Goal: Task Accomplishment & Management: Use online tool/utility

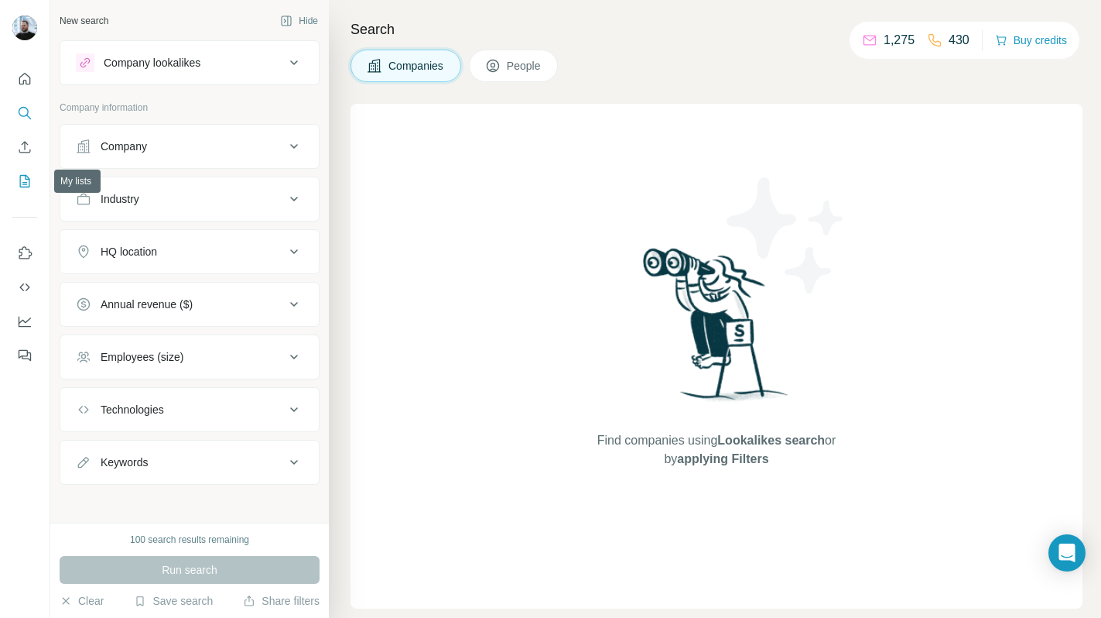
click at [25, 179] on icon "My lists" at bounding box center [26, 180] width 8 height 10
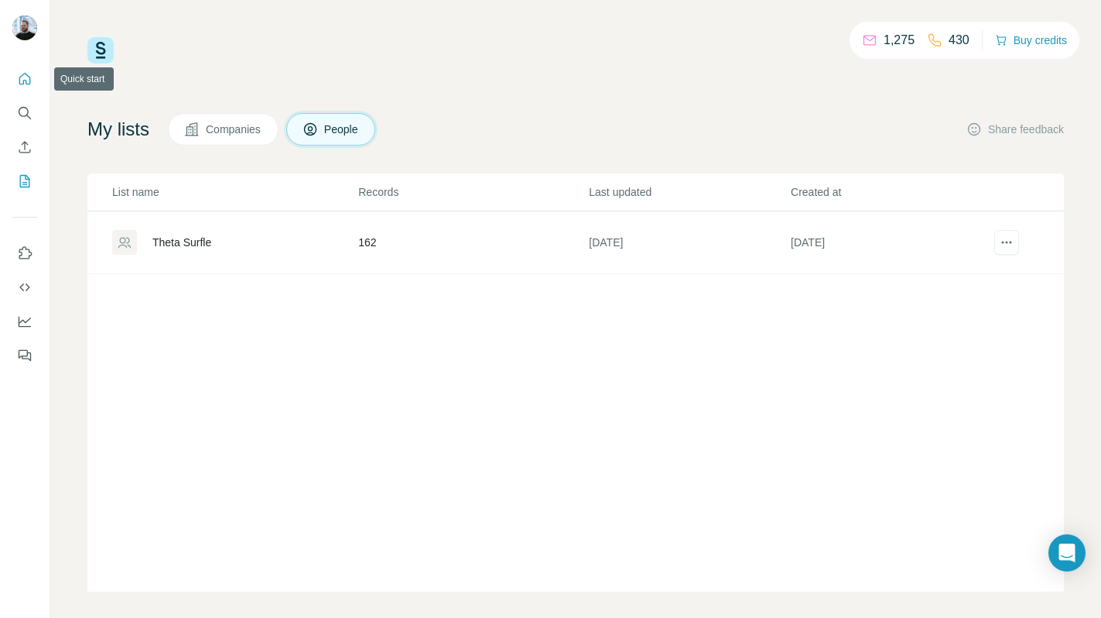
click at [27, 88] on button "Quick start" at bounding box center [24, 79] width 25 height 28
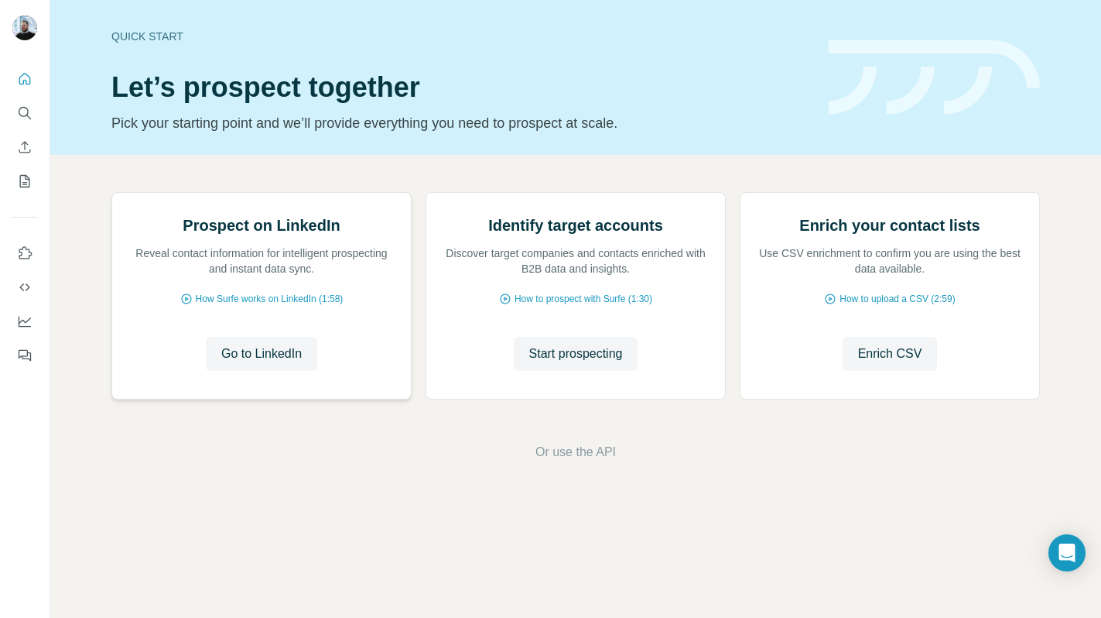
scroll to position [48, 0]
click at [882, 363] on span "Enrich CSV" at bounding box center [890, 353] width 64 height 19
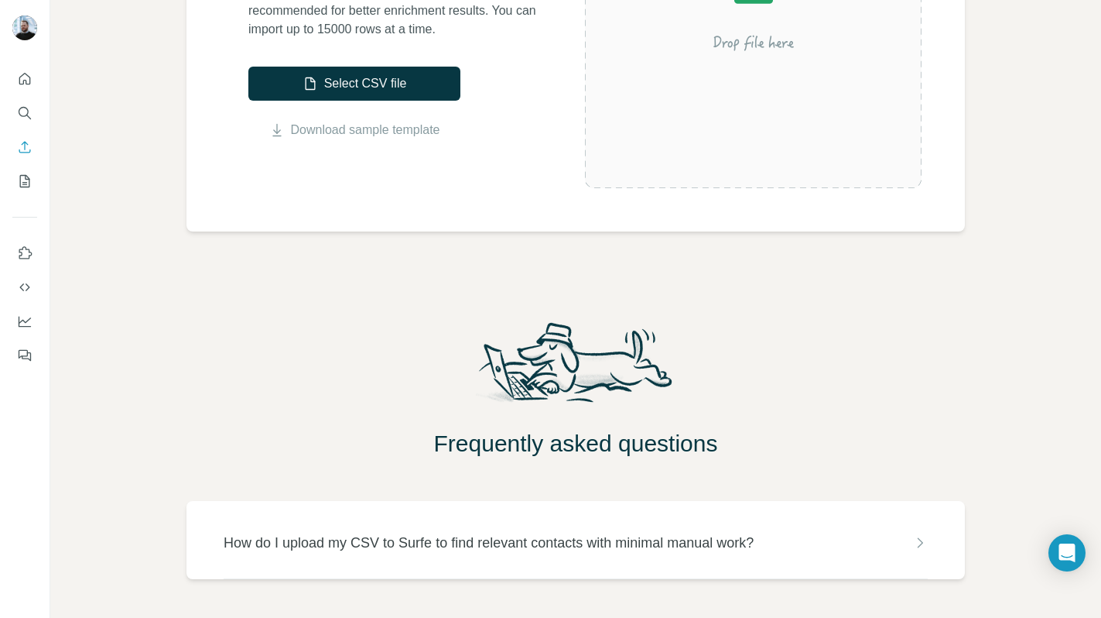
scroll to position [406, 0]
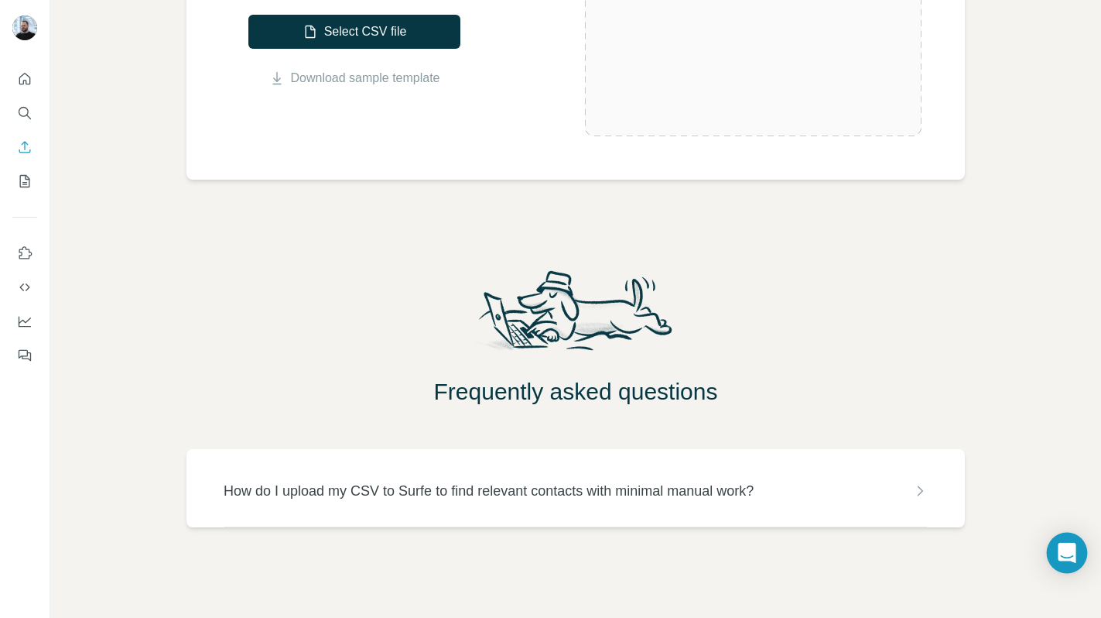
click at [1074, 557] on icon "Open Intercom Messenger" at bounding box center [1067, 553] width 18 height 20
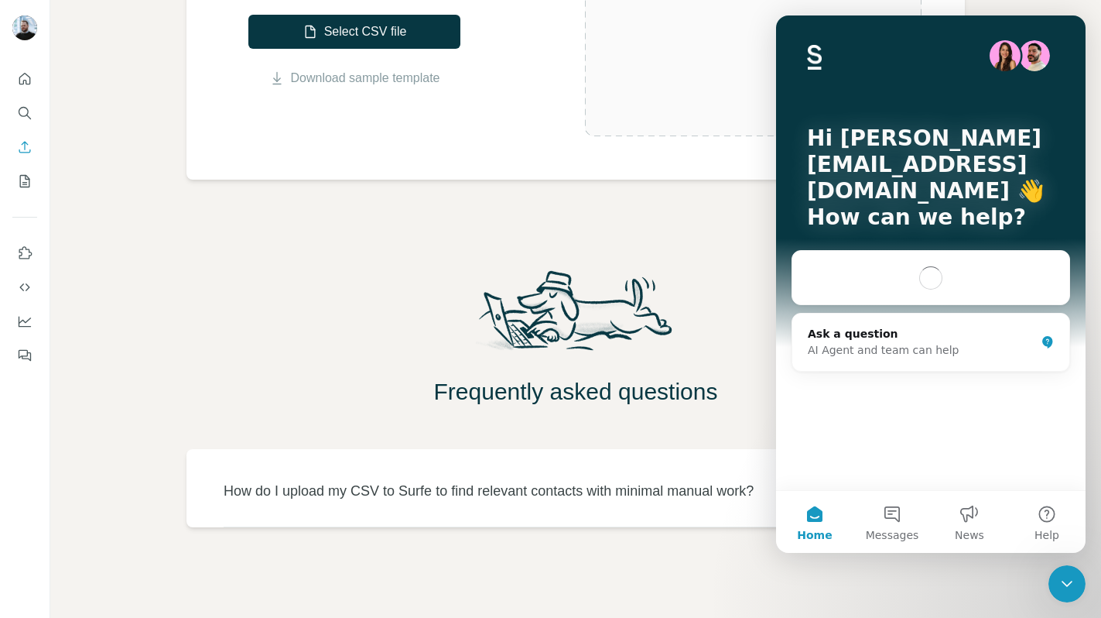
scroll to position [0, 0]
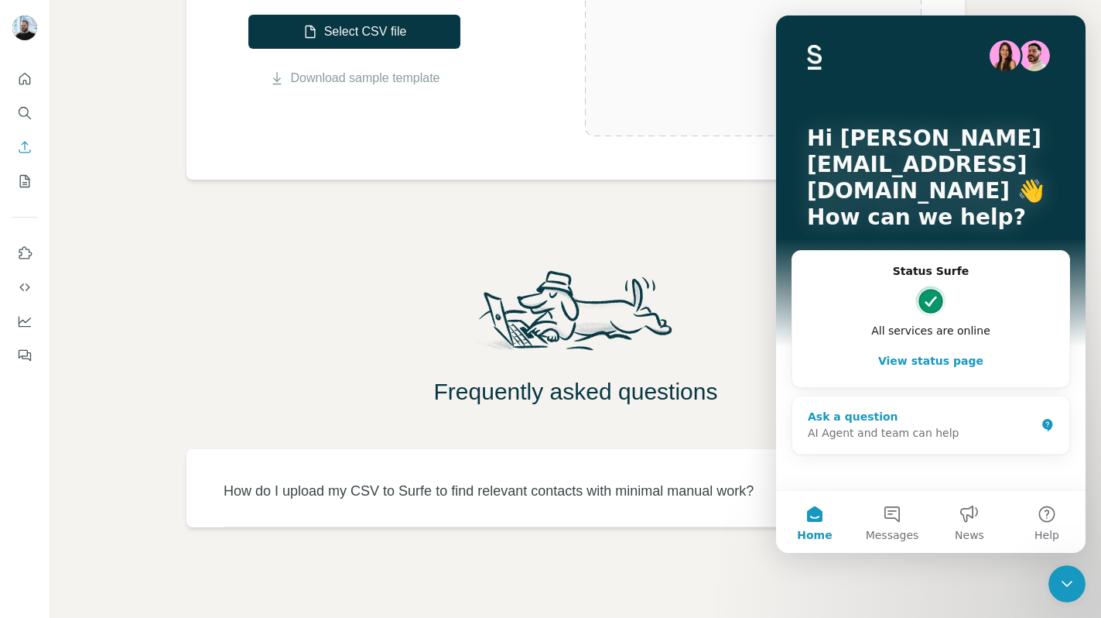
click at [899, 433] on div "AI Agent and team can help" at bounding box center [922, 433] width 228 height 16
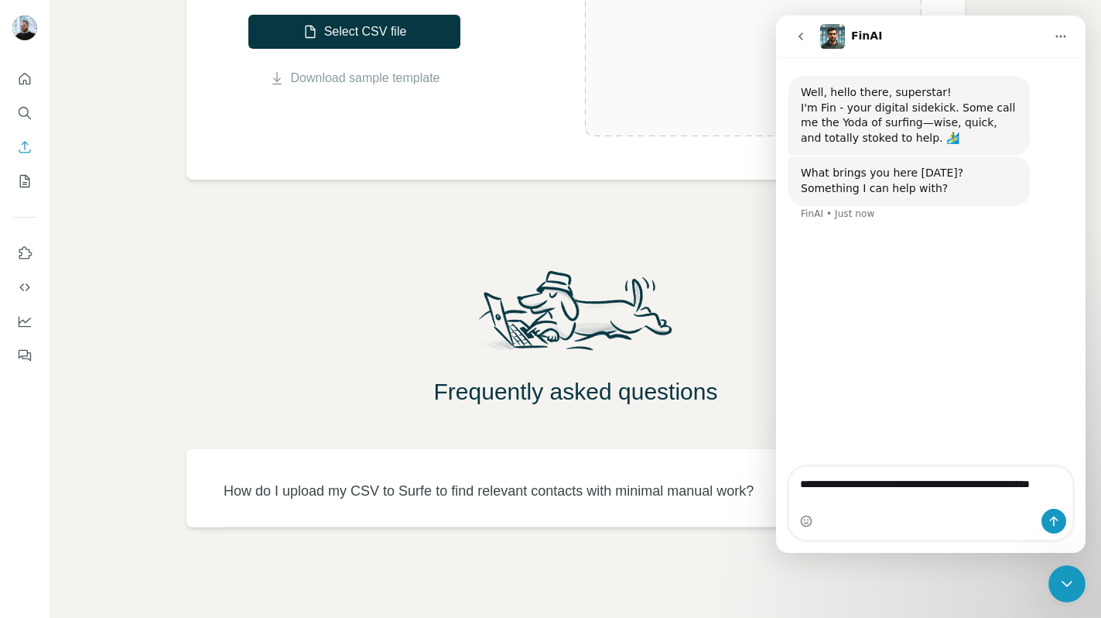
type textarea "**********"
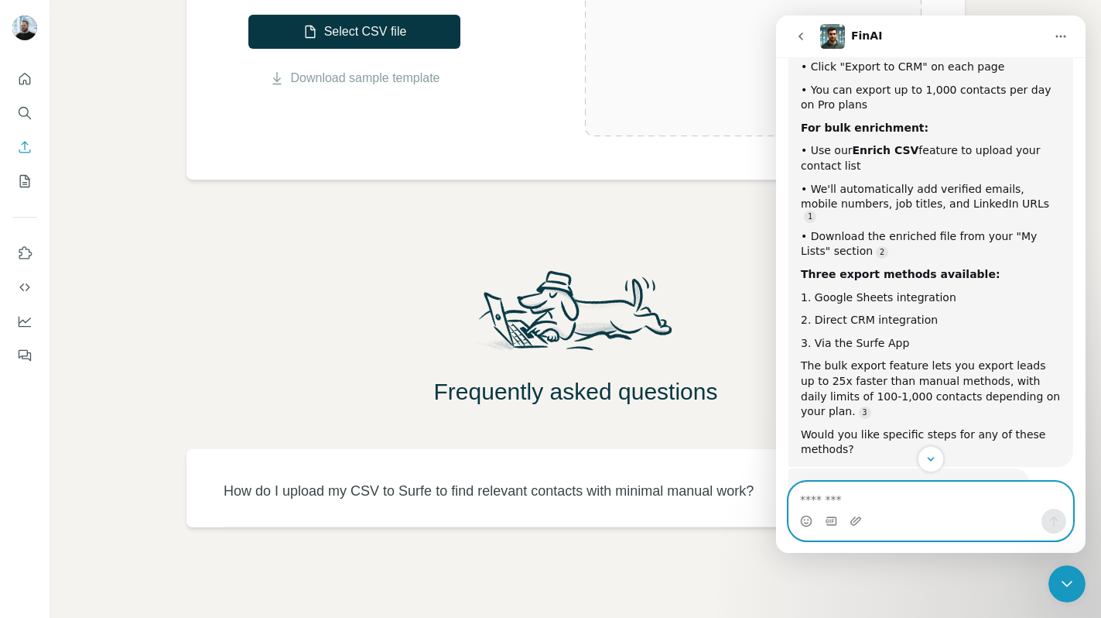
scroll to position [454, 0]
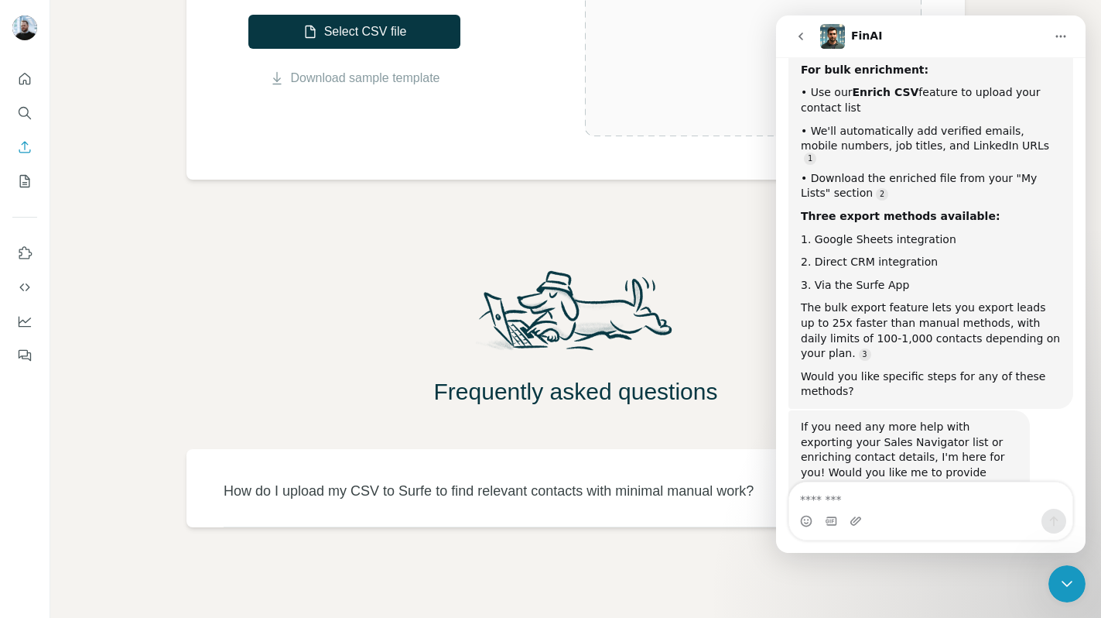
click at [799, 30] on icon "go back" at bounding box center [801, 36] width 12 height 12
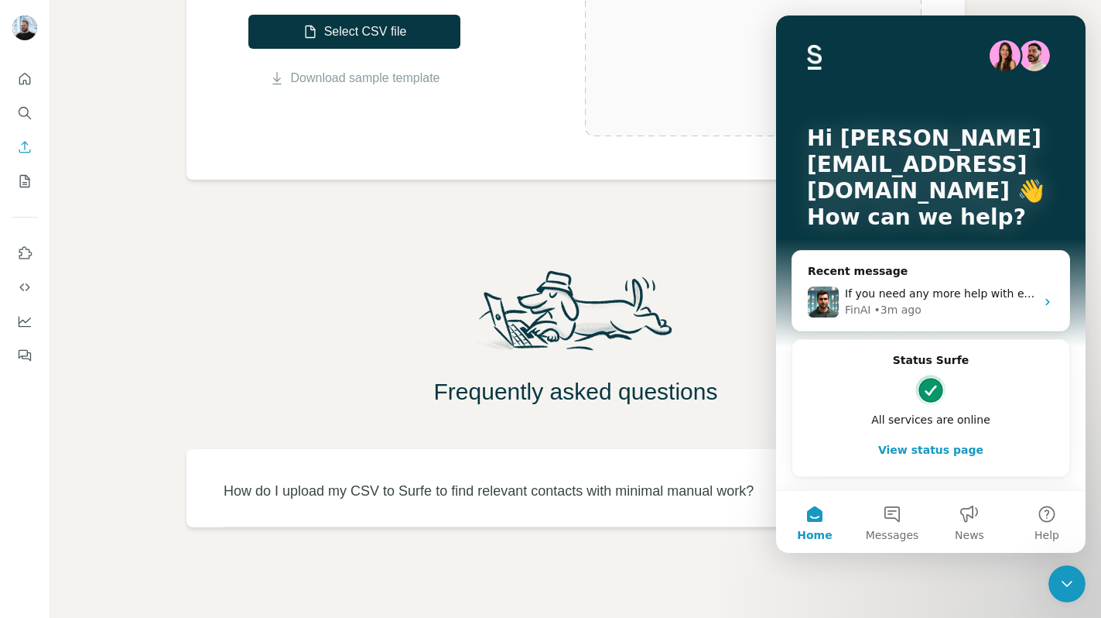
scroll to position [0, 0]
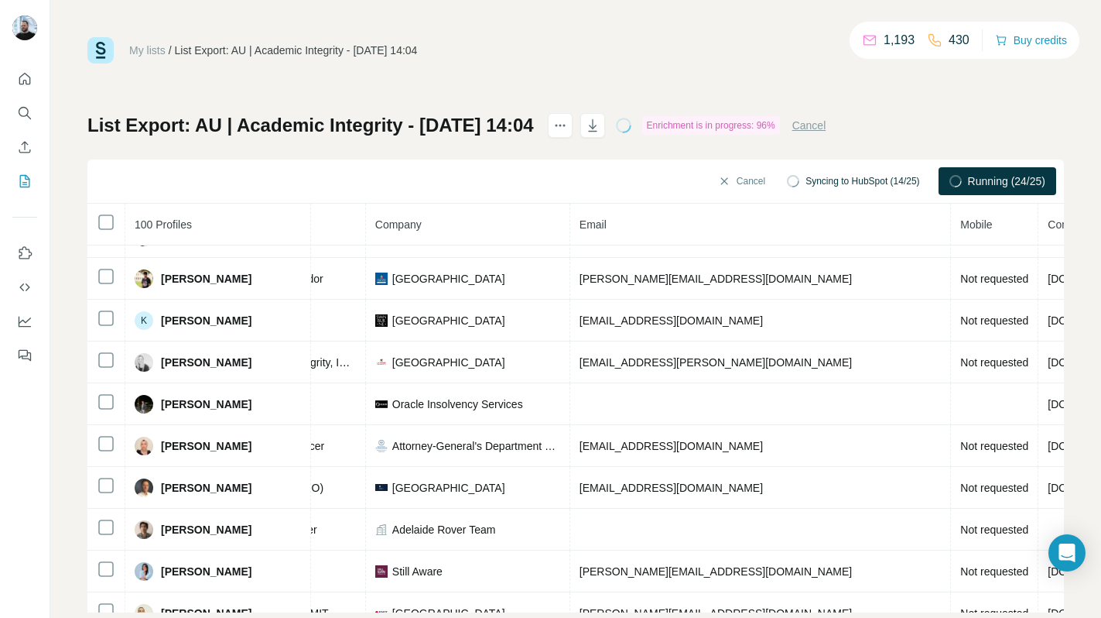
scroll to position [490, 332]
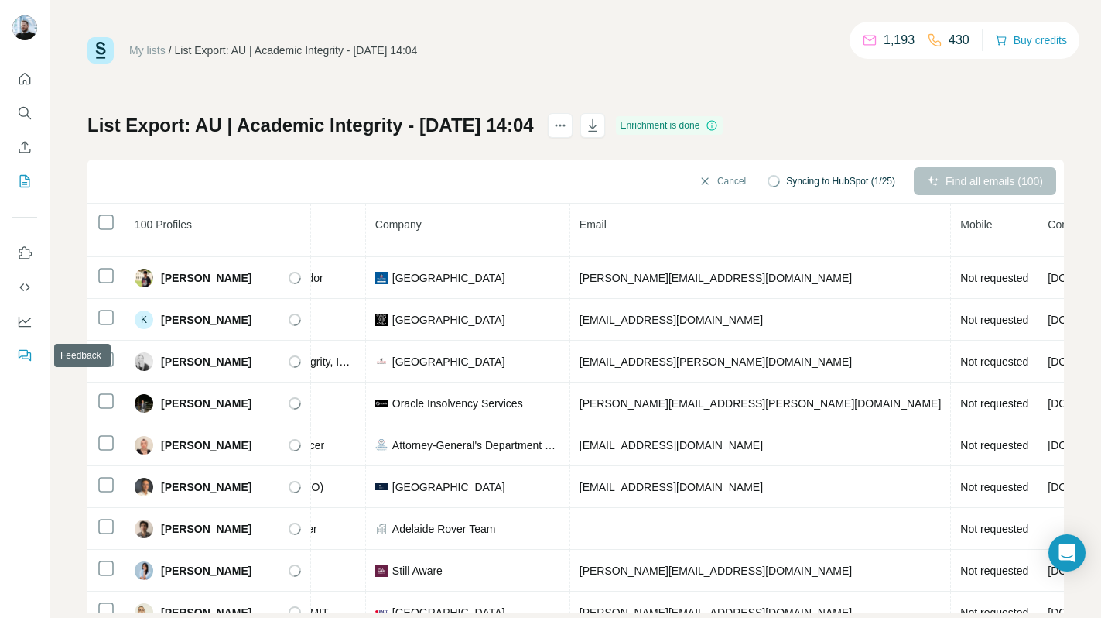
click at [24, 357] on icon "Feedback" at bounding box center [24, 355] width 15 height 15
click at [1065, 547] on icon "Open Intercom Messenger" at bounding box center [1067, 553] width 18 height 20
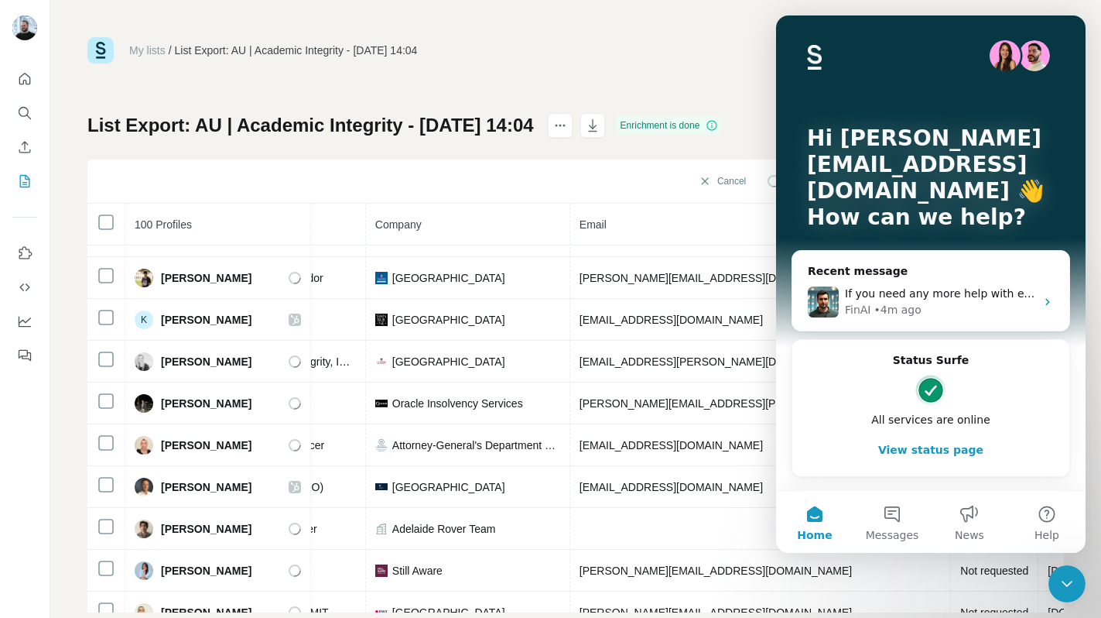
scroll to position [0, 0]
click at [891, 515] on button "Messages" at bounding box center [892, 522] width 77 height 62
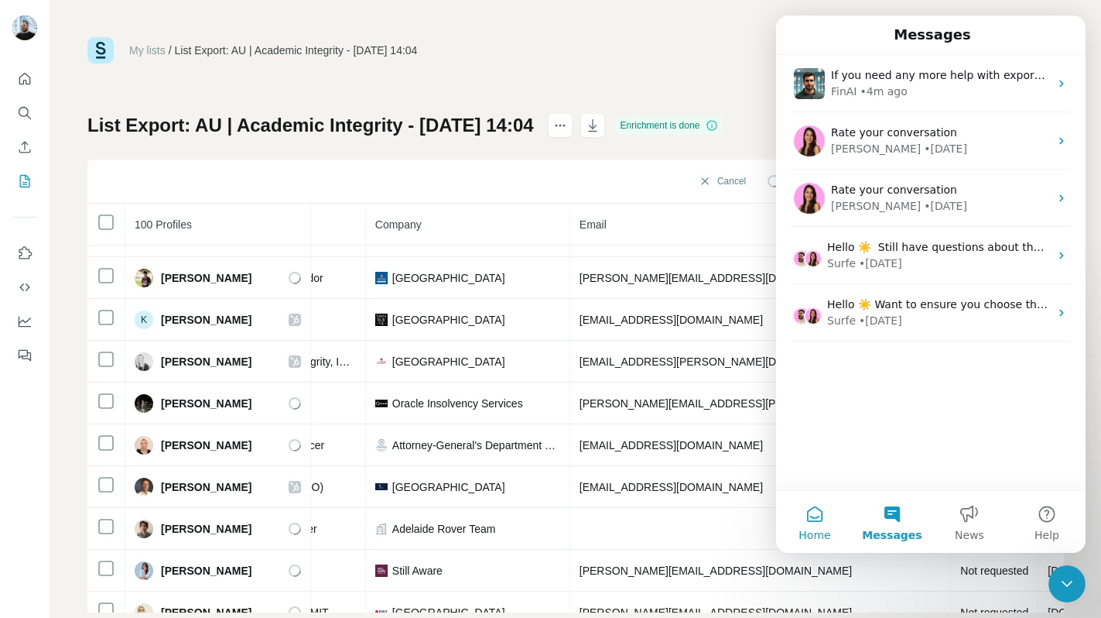
click at [821, 518] on button "Home" at bounding box center [814, 522] width 77 height 62
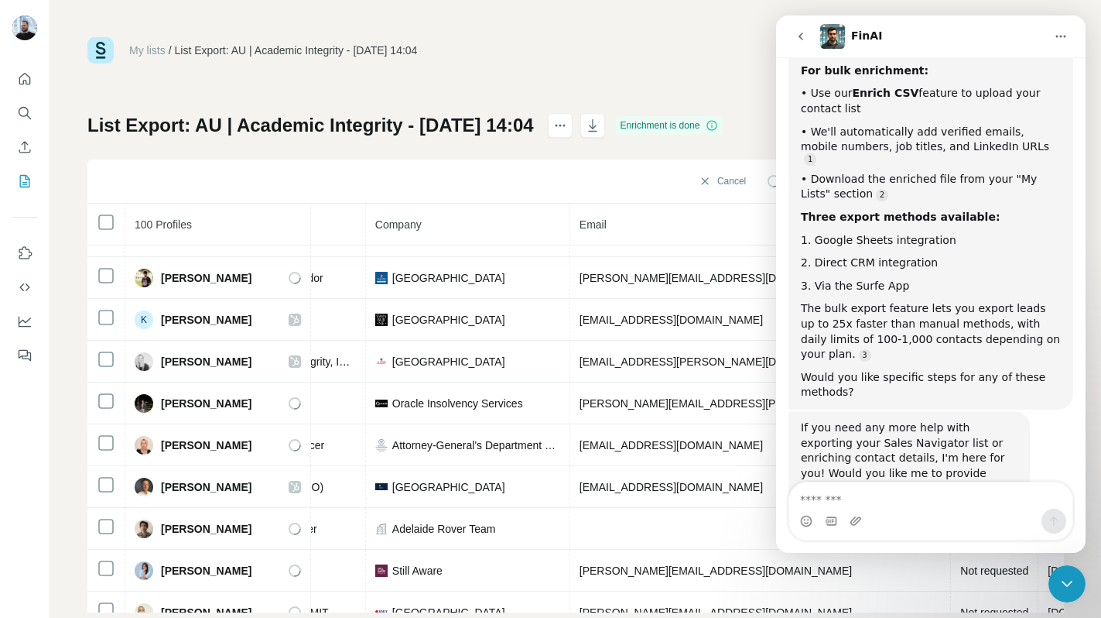
scroll to position [454, 0]
type textarea "**********"
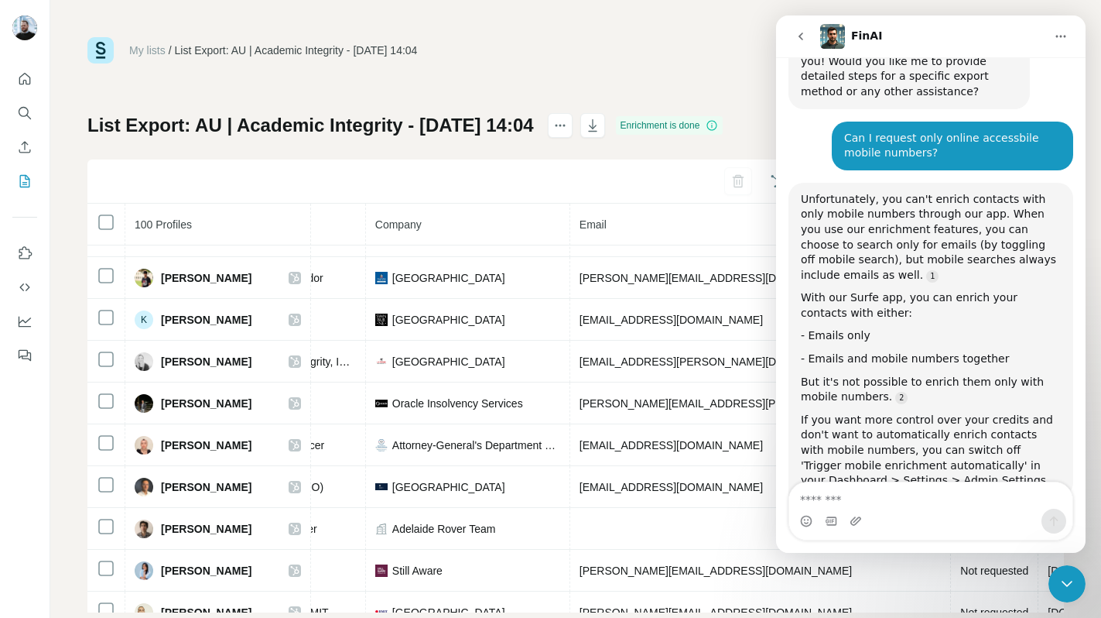
scroll to position [863, 0]
click at [761, 51] on div "My lists / List Export: AU | Academic Integrity - [DATE] 14:04 1,193 430 Buy cr…" at bounding box center [575, 50] width 977 height 26
click at [1066, 584] on icon "Close Intercom Messenger" at bounding box center [1067, 583] width 19 height 19
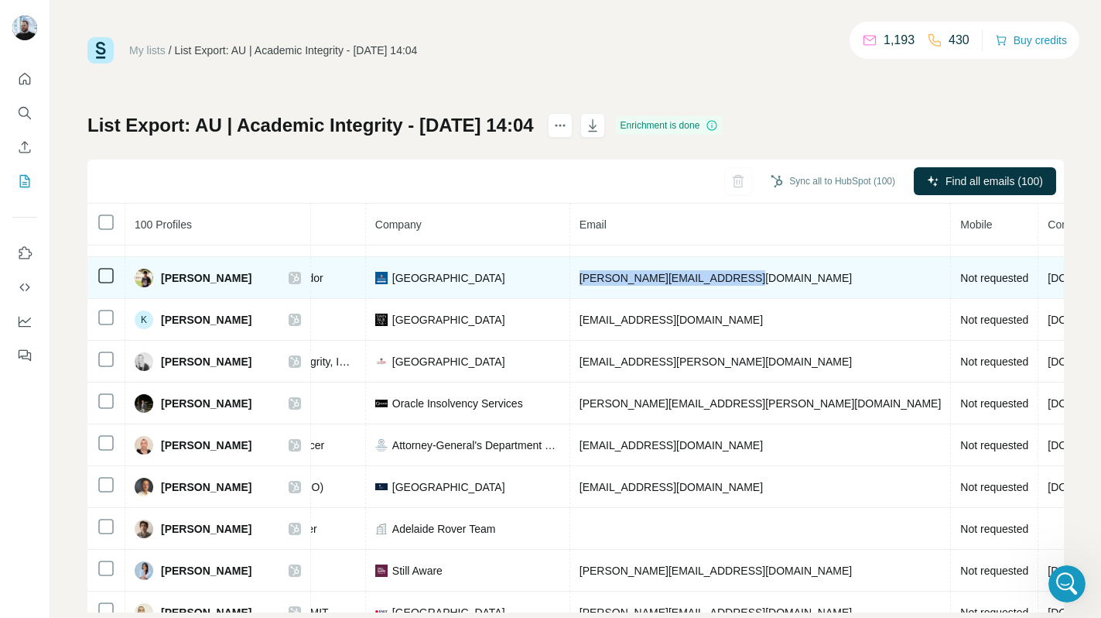
drag, startPoint x: 752, startPoint y: 276, endPoint x: 584, endPoint y: 279, distance: 168.7
click at [584, 279] on td "[PERSON_NAME][EMAIL_ADDRESS][DOMAIN_NAME]" at bounding box center [761, 278] width 382 height 42
copy span "[PERSON_NAME][EMAIL_ADDRESS][DOMAIN_NAME]"
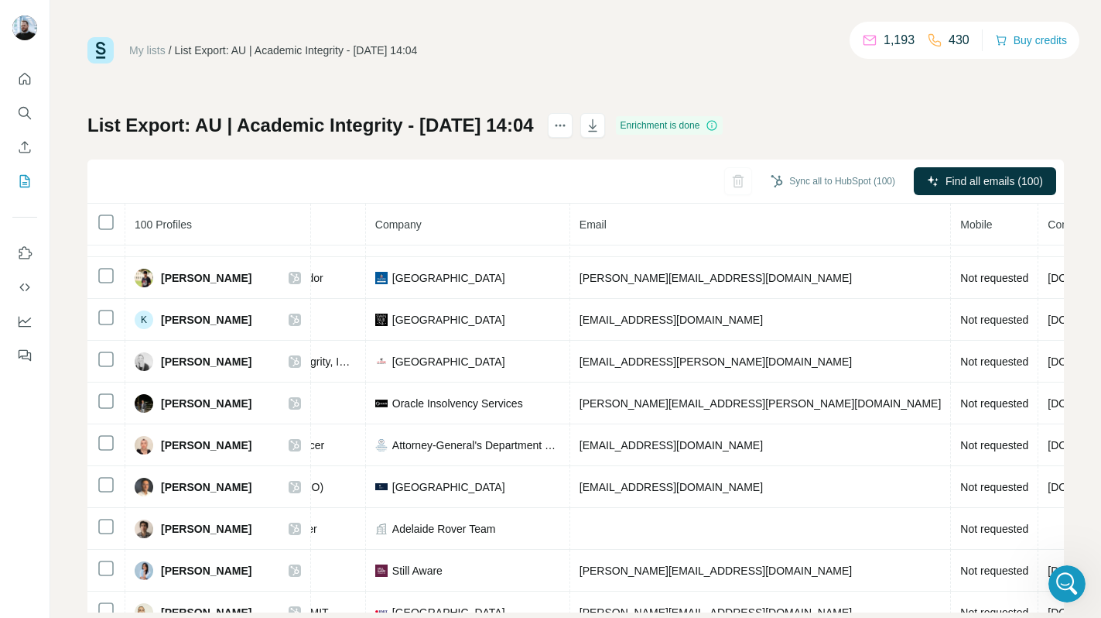
click at [705, 185] on div "Sync all to HubSpot (100) Find all emails (100)" at bounding box center [575, 181] width 977 height 44
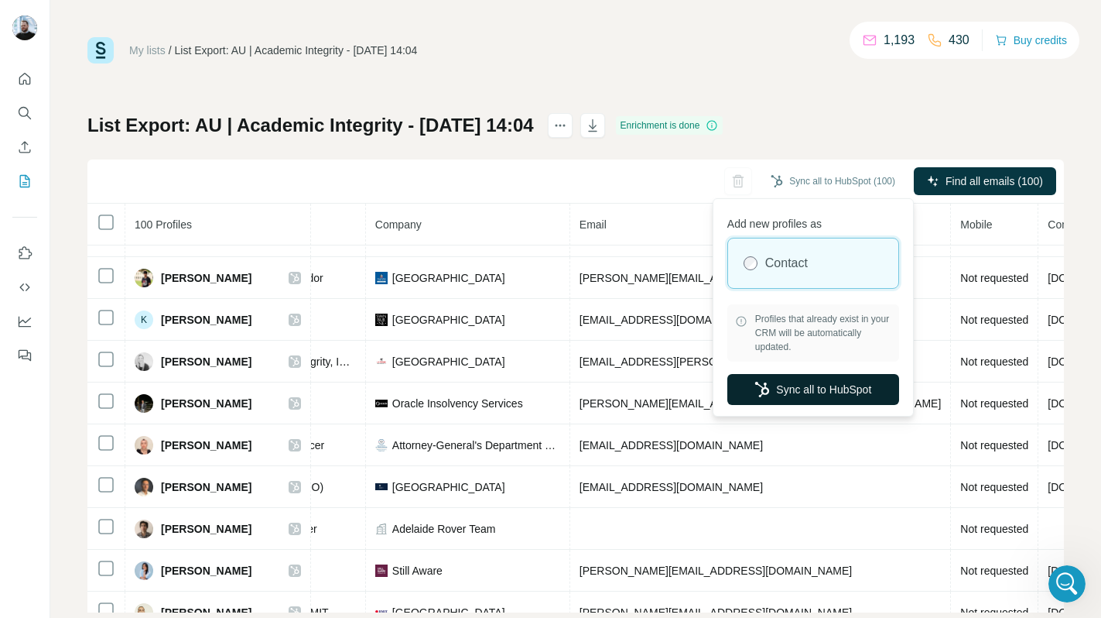
click at [801, 383] on button "Sync all to HubSpot" at bounding box center [814, 389] width 172 height 31
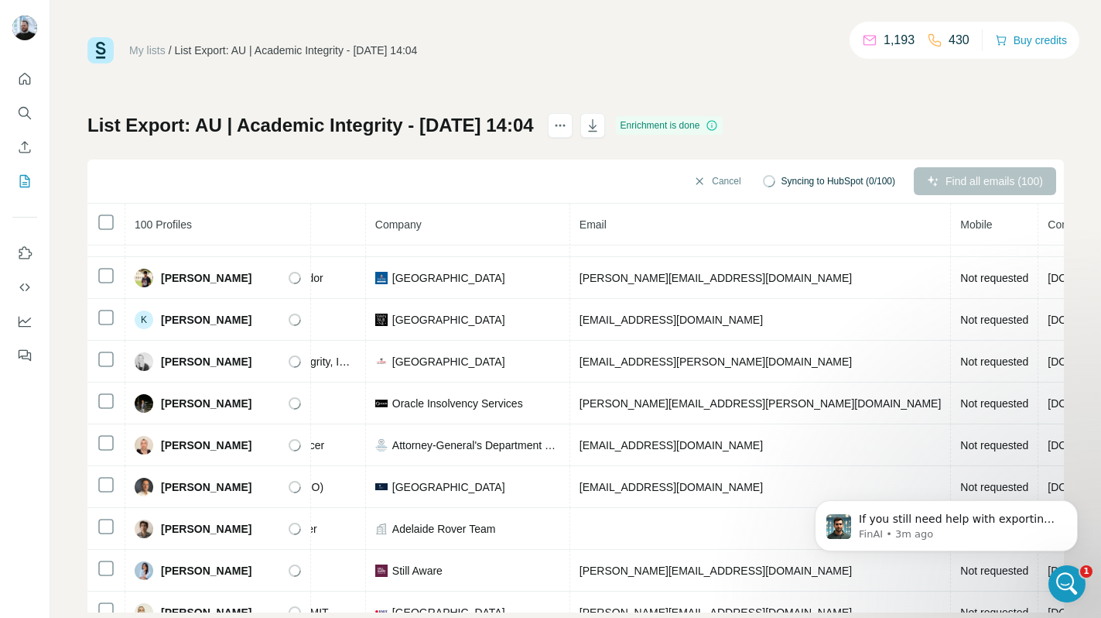
scroll to position [959, 0]
